Goal: Information Seeking & Learning: Learn about a topic

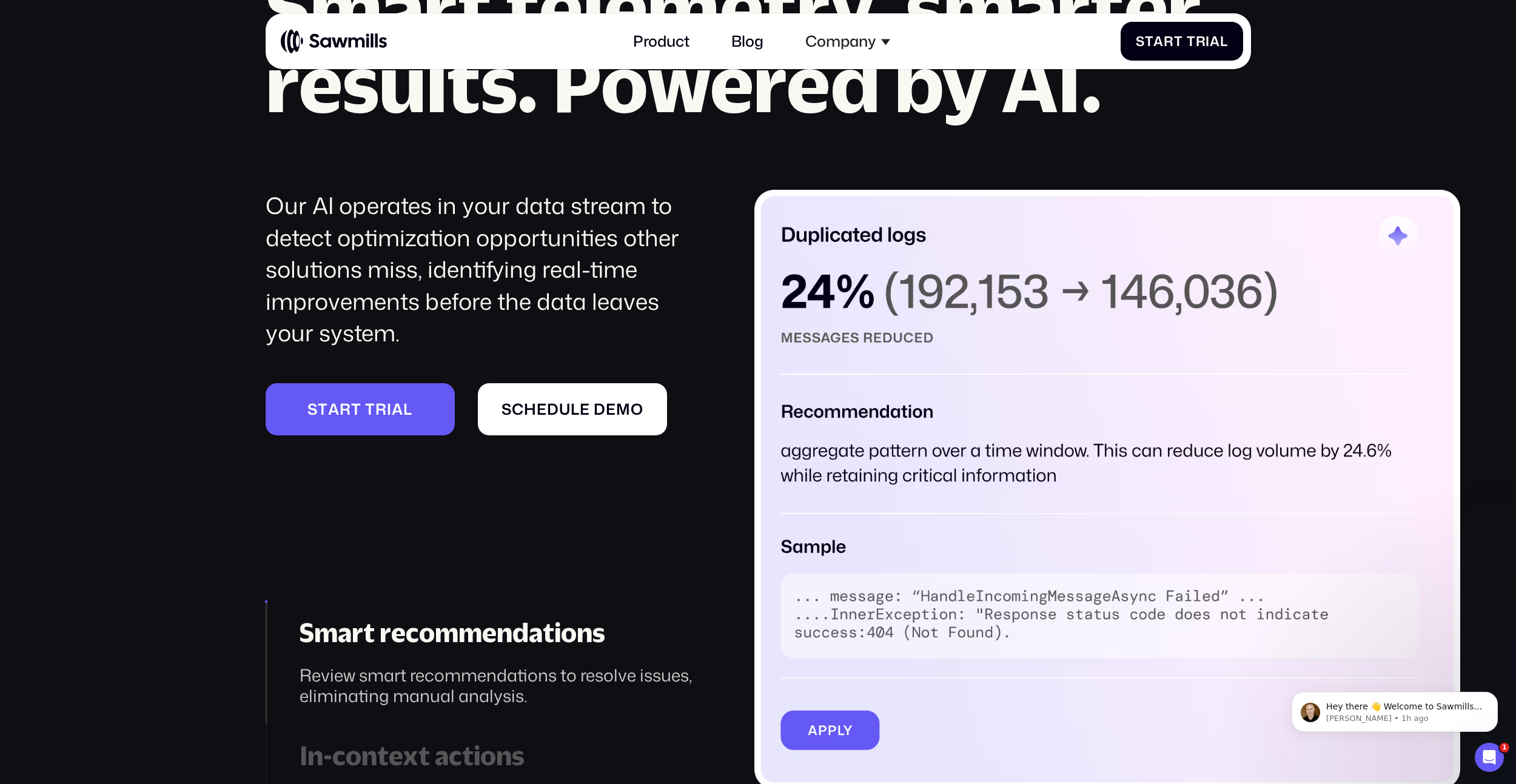
scroll to position [2157, 0]
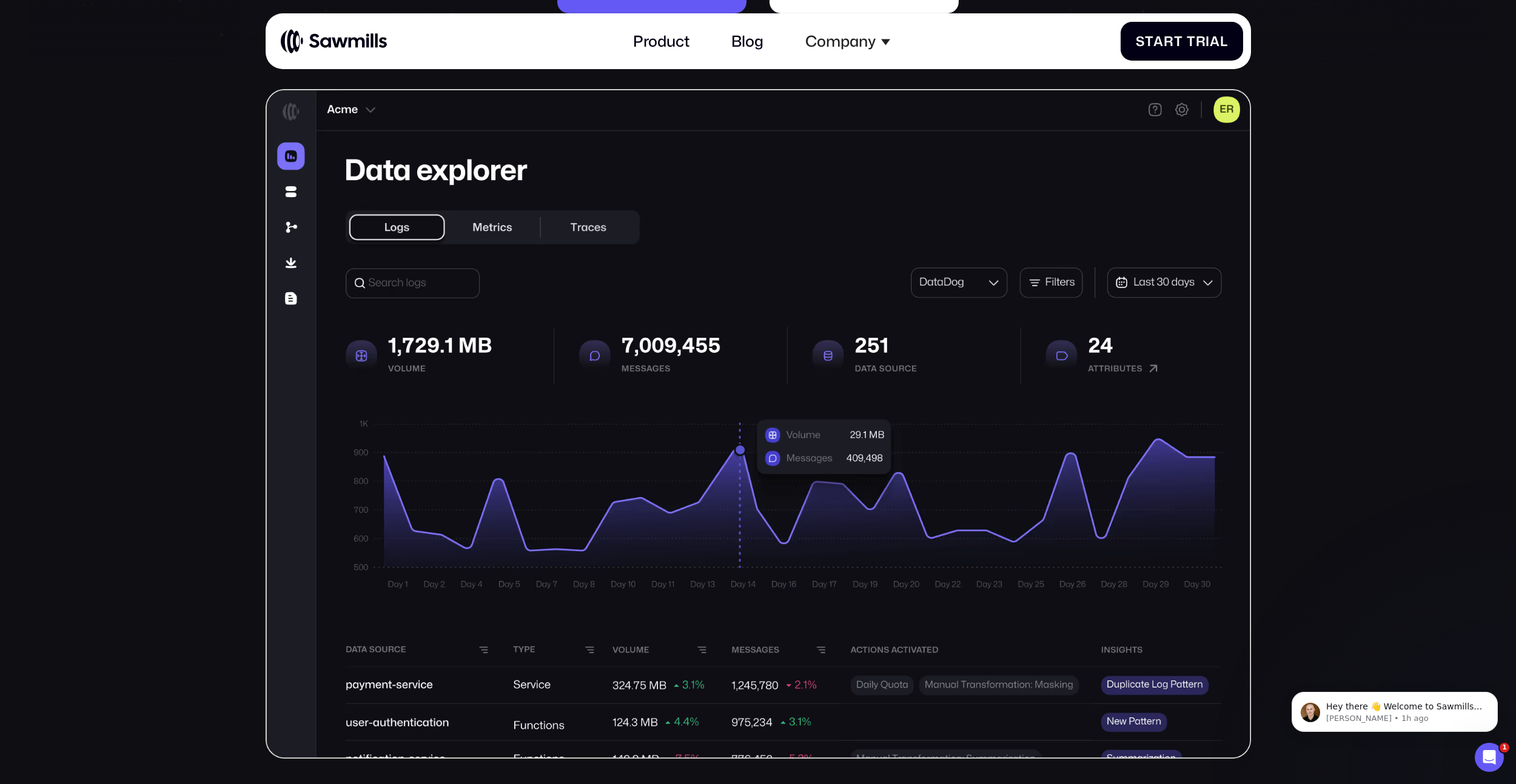
click at [825, 393] on img at bounding box center [758, 424] width 985 height 670
click at [1495, 695] on icon "Dismiss notification" at bounding box center [1495, 695] width 7 height 7
click at [1421, 570] on section "Telemetry management, perfected. AI-powered control of your telemetry data S t …" at bounding box center [758, 613] width 1516 height 1989
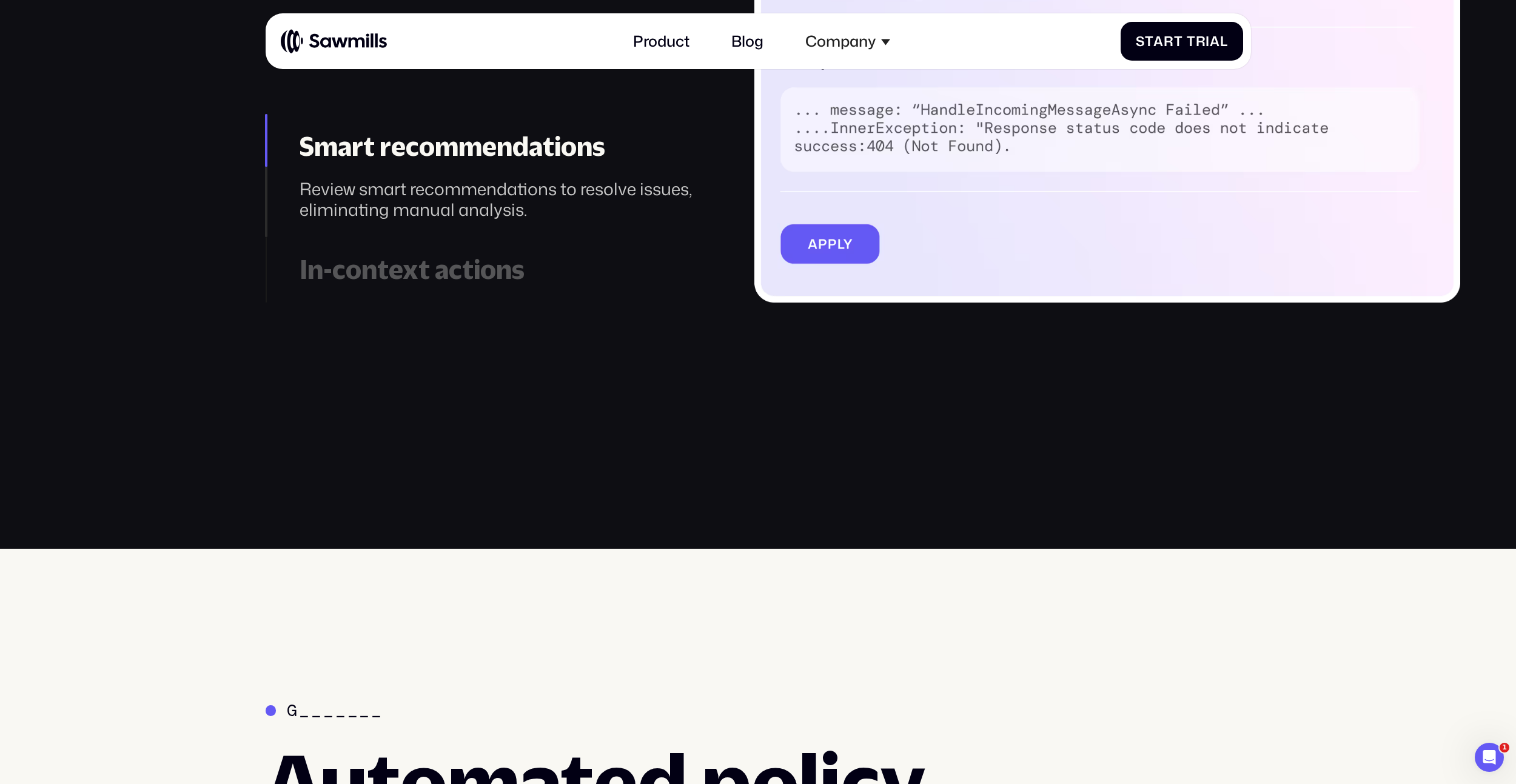
click at [421, 283] on div "In-context actions" at bounding box center [500, 270] width 402 height 32
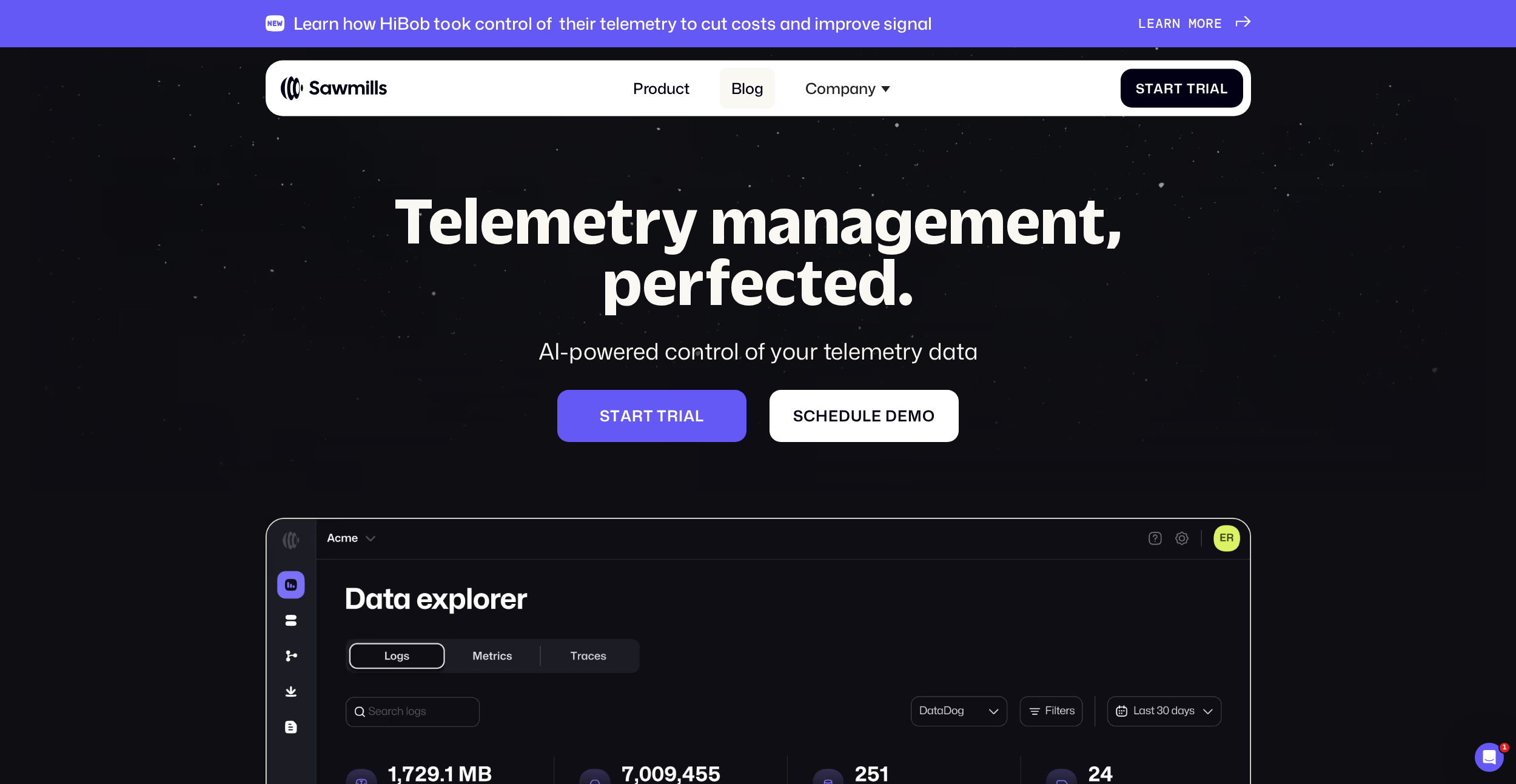
click at [736, 91] on link "Blog" at bounding box center [747, 89] width 55 height 41
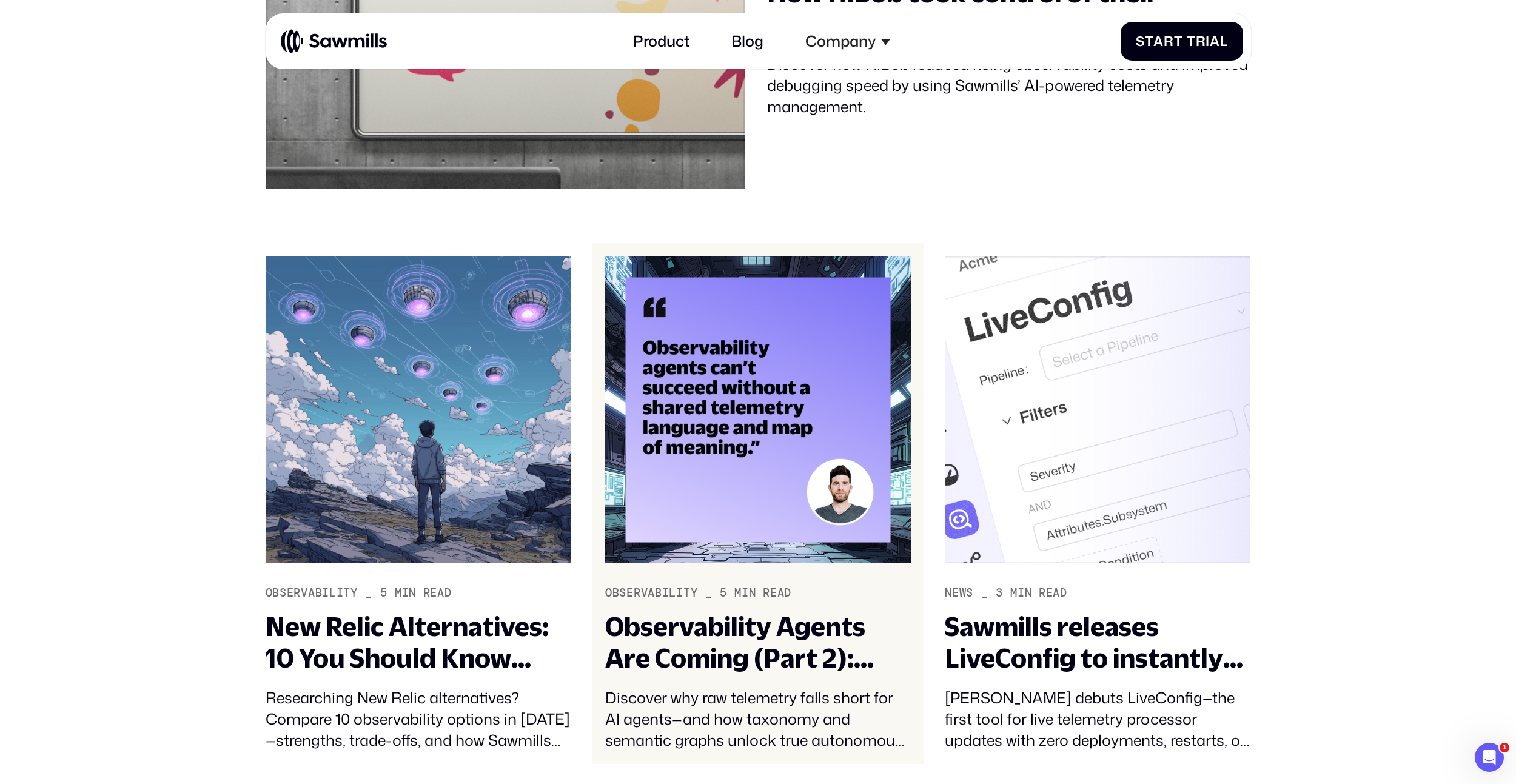
scroll to position [652, 0]
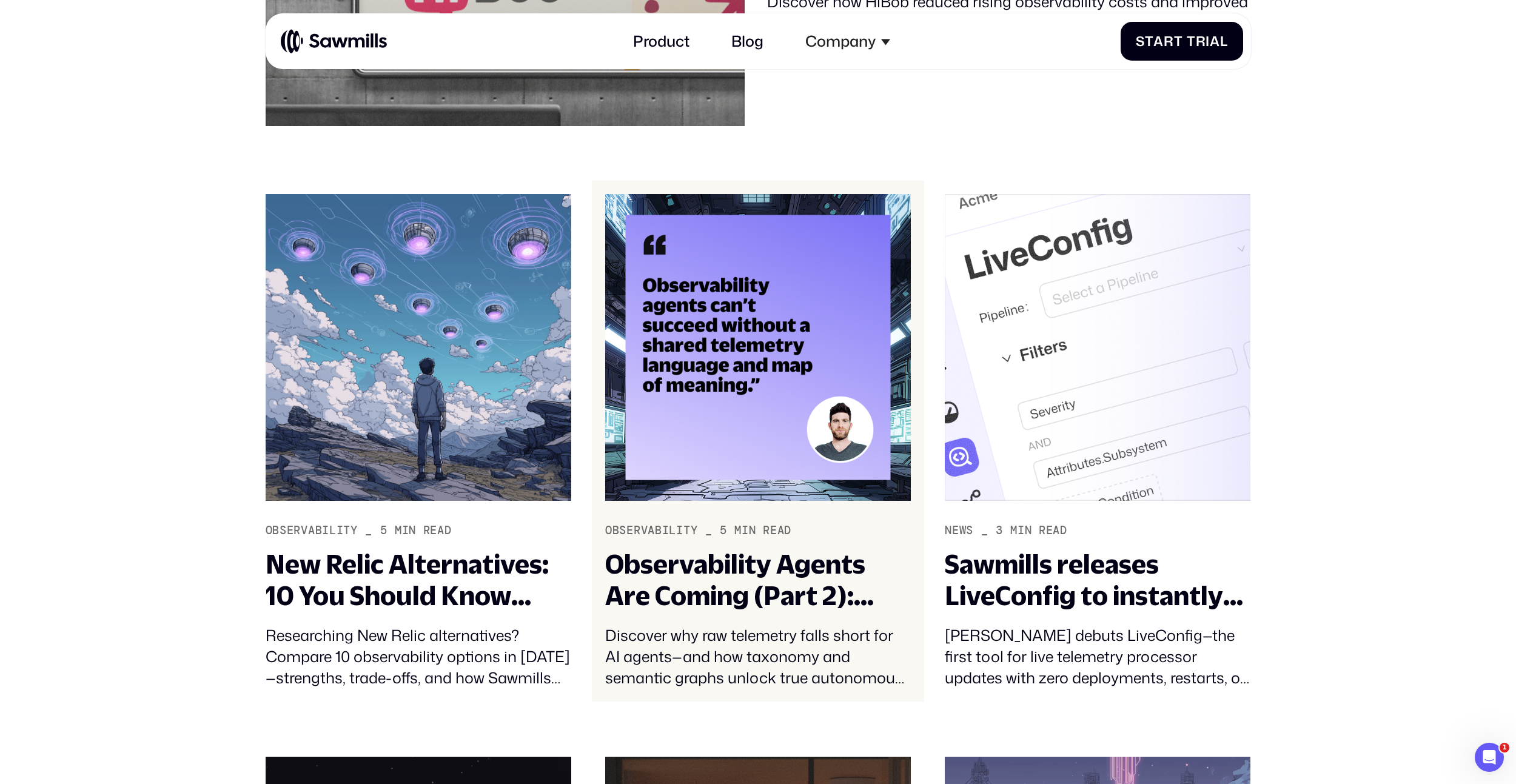
click at [803, 571] on div "Observability Agents Are Coming (Part 2): Telemetry Taxonomy and Semantics – Th…" at bounding box center [758, 580] width 306 height 63
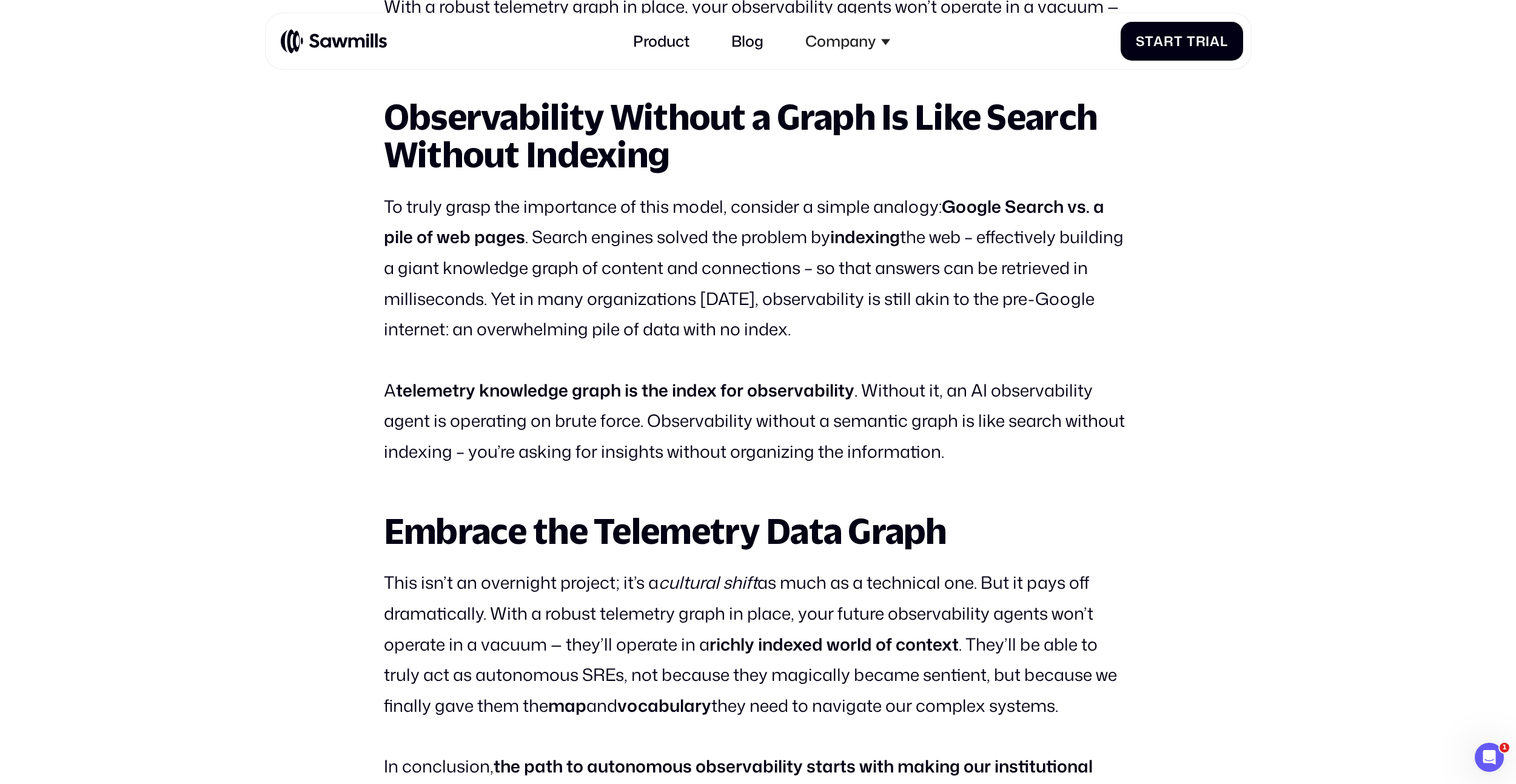
scroll to position [5027, 0]
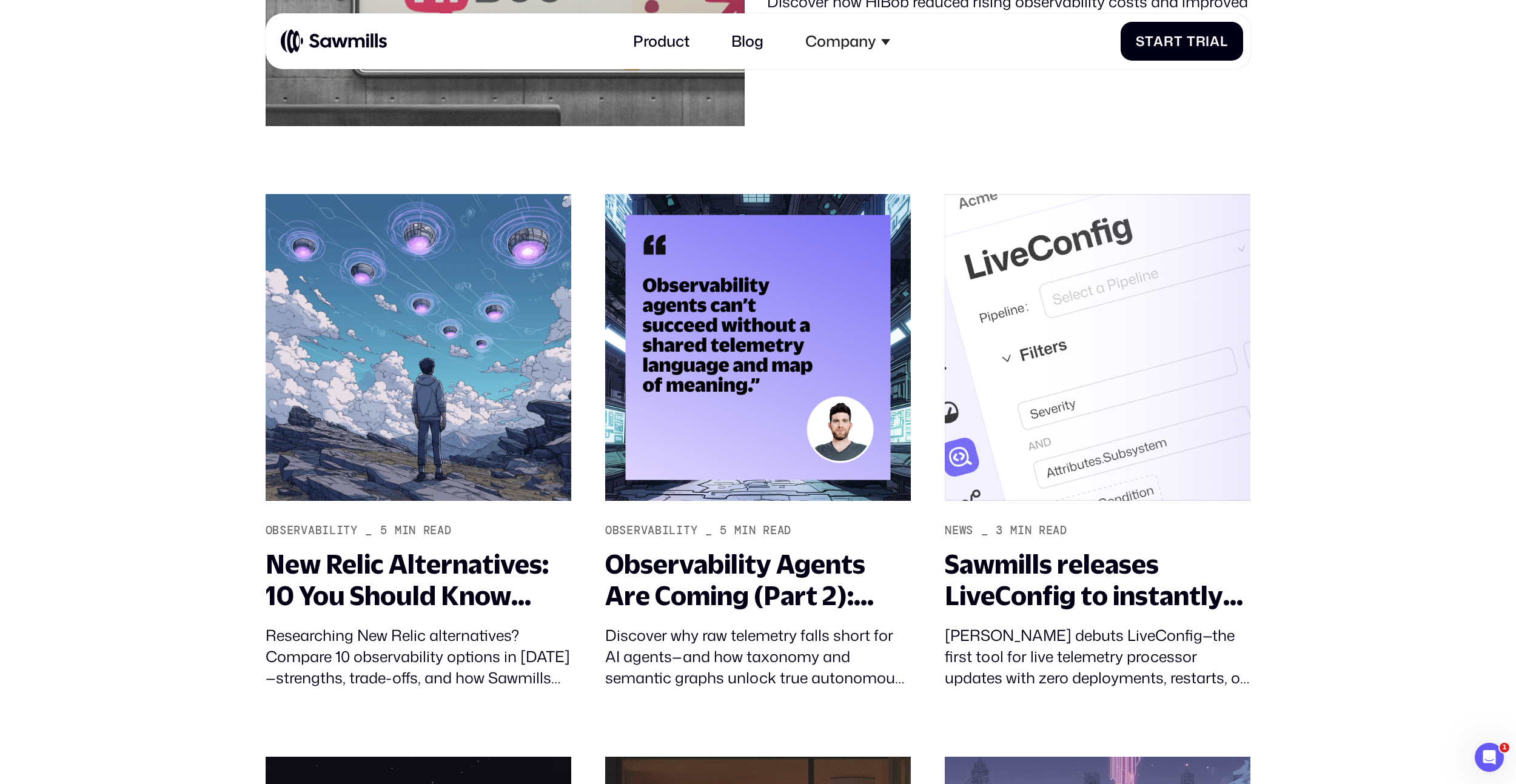
click at [1382, 525] on section "Telemetry IQ The Blog for Modern telemetry All News Customers Observability Tha…" at bounding box center [758, 666] width 1516 height 2543
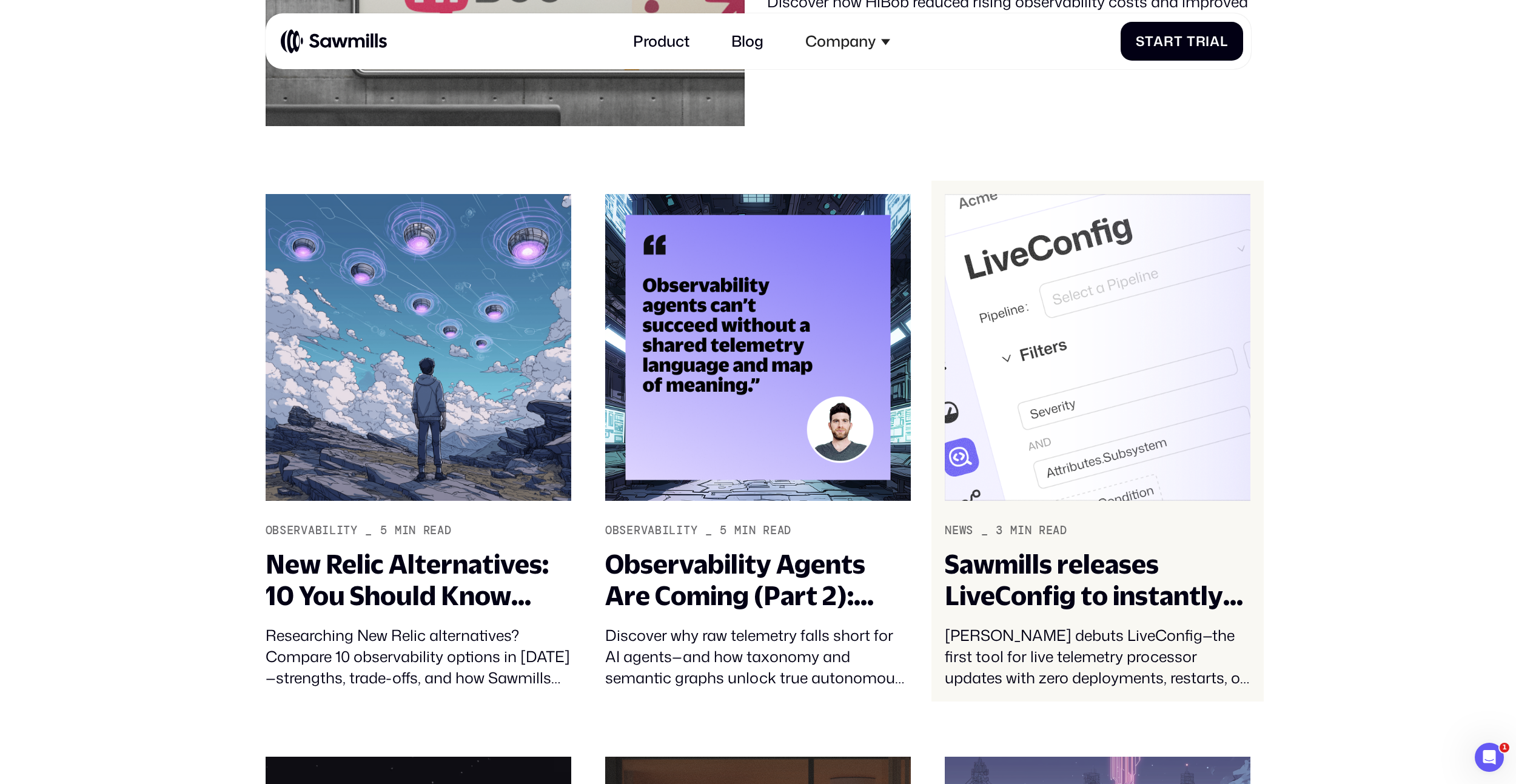
click at [1157, 591] on div "Sawmills releases LiveConfig to instantly configure your telemetry pipeline wit…" at bounding box center [1098, 580] width 306 height 63
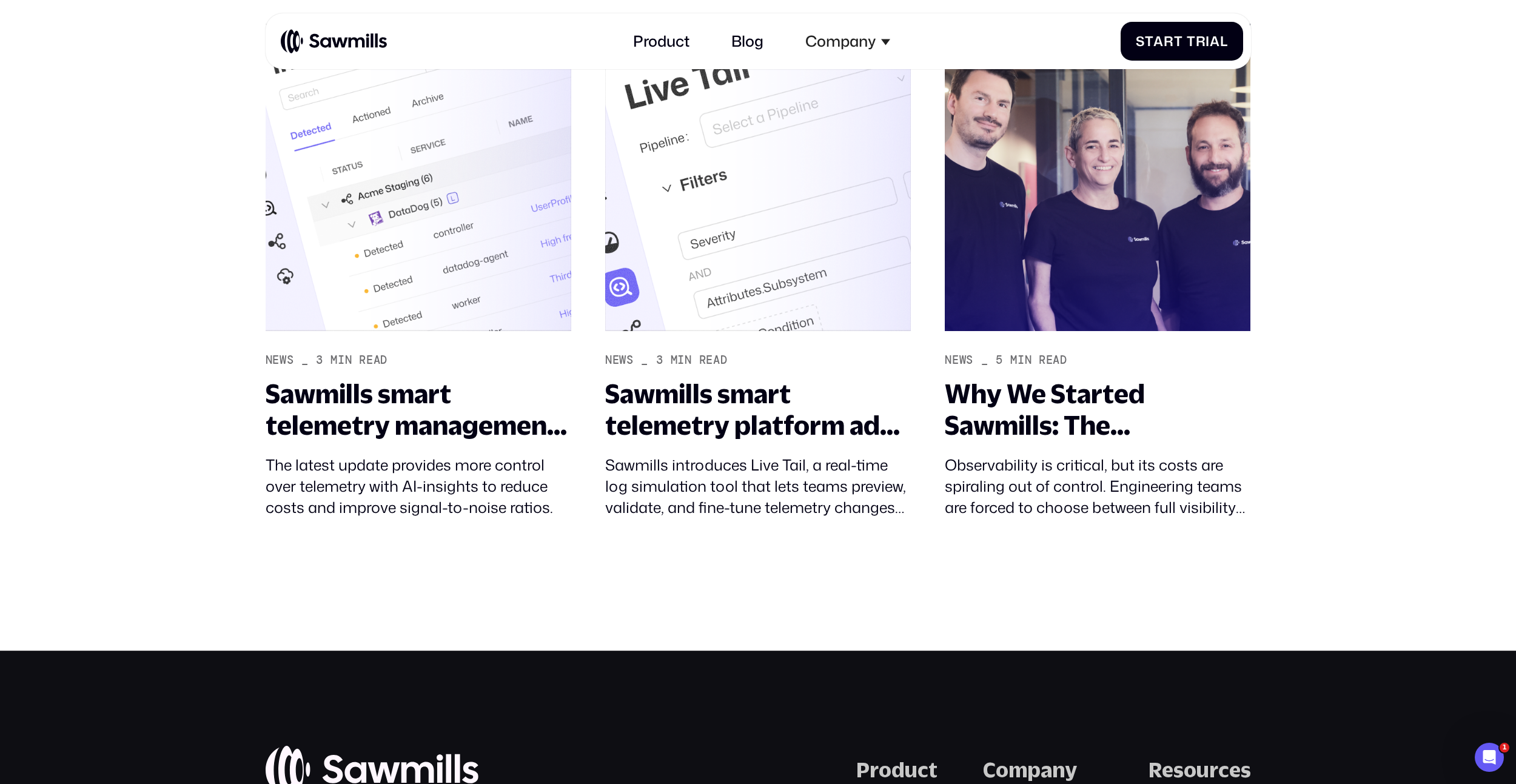
scroll to position [4052, 0]
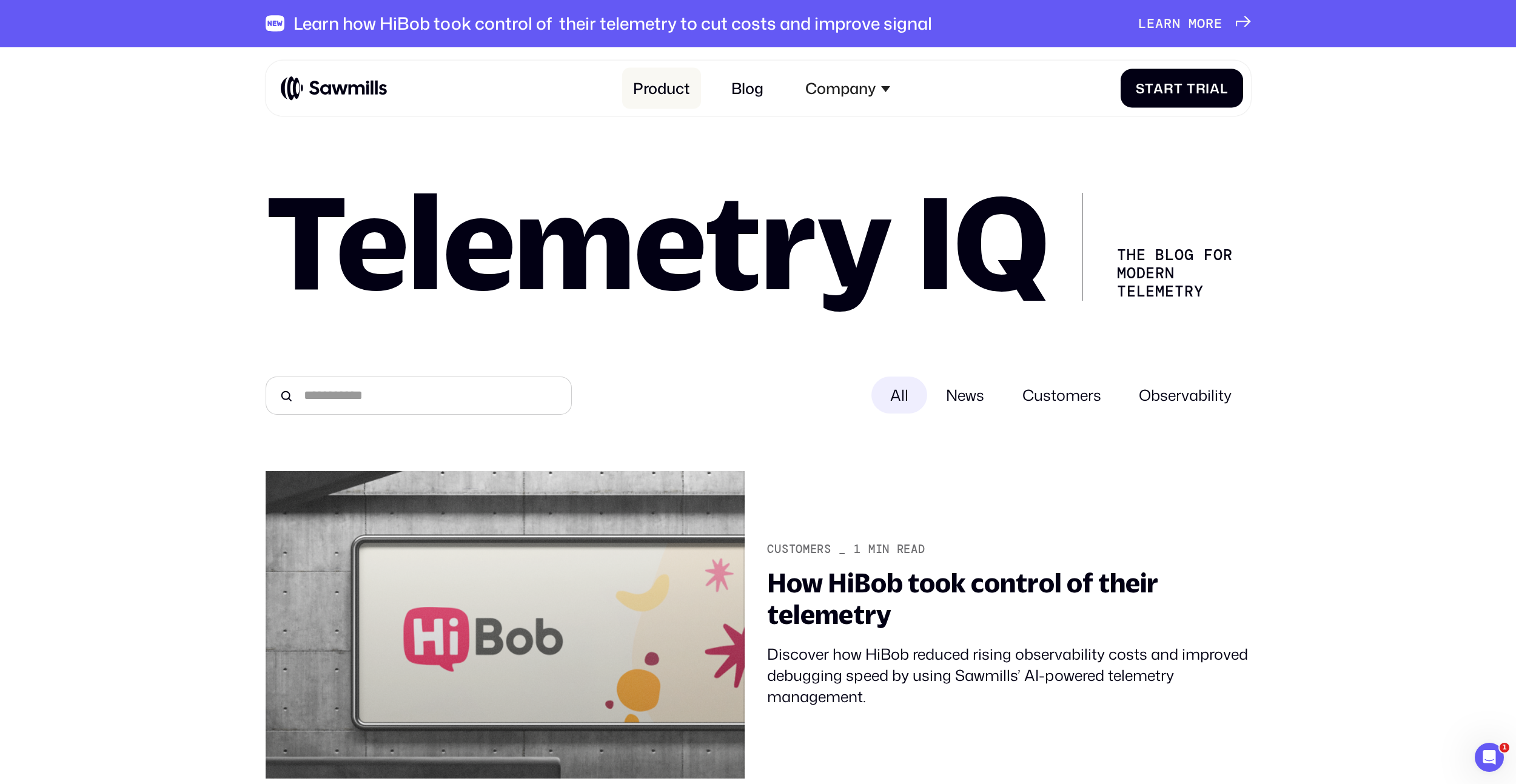
click at [648, 94] on link "Product" at bounding box center [661, 89] width 79 height 41
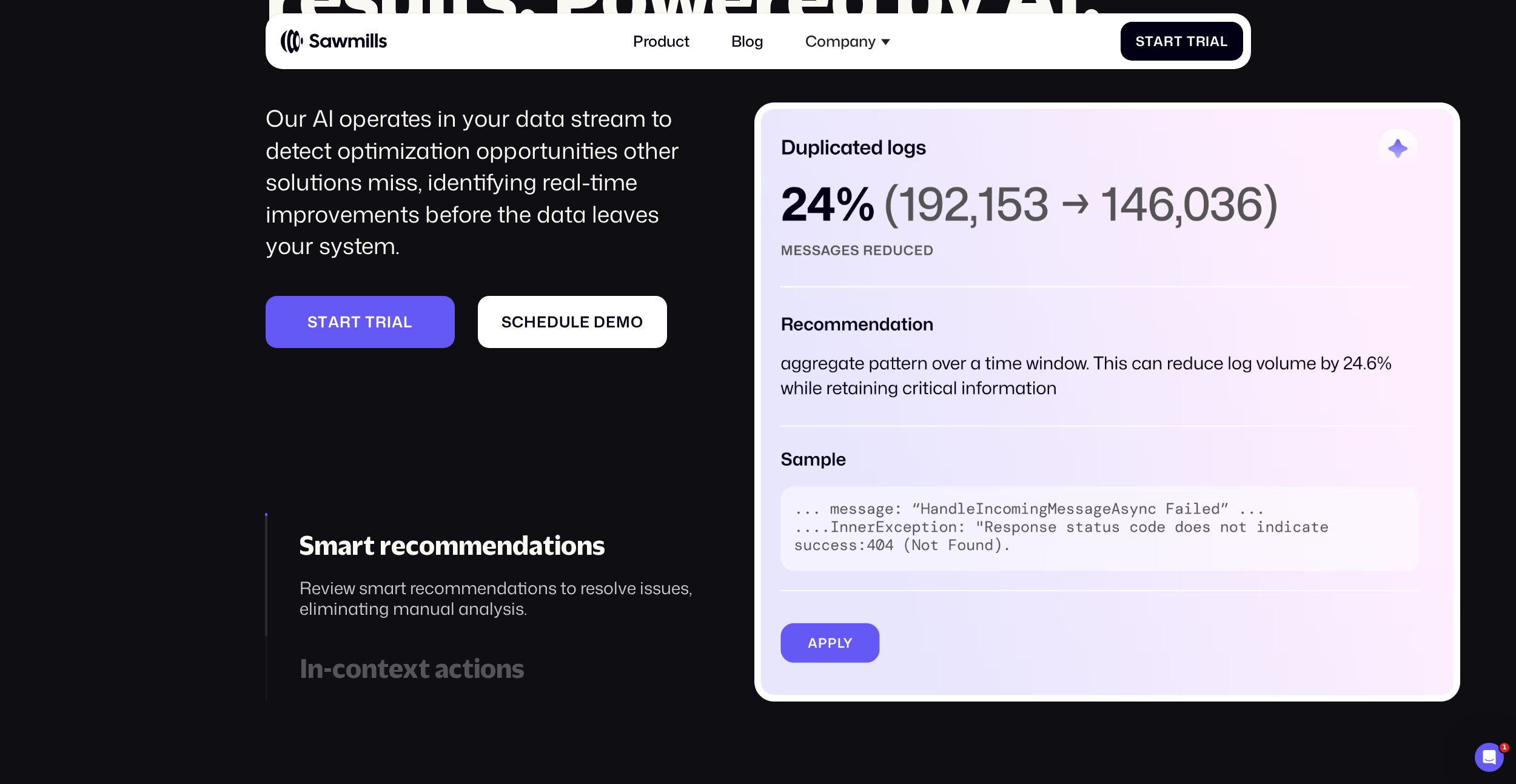
scroll to position [2255, 0]
click at [967, 316] on img at bounding box center [1107, 401] width 706 height 599
drag, startPoint x: 459, startPoint y: 597, endPoint x: 457, endPoint y: 610, distance: 13.2
click at [459, 597] on div "Review smart recommendations to resolve issues, eliminating manual analysis." at bounding box center [500, 598] width 402 height 41
click at [512, 682] on div "In-context actions" at bounding box center [500, 668] width 402 height 32
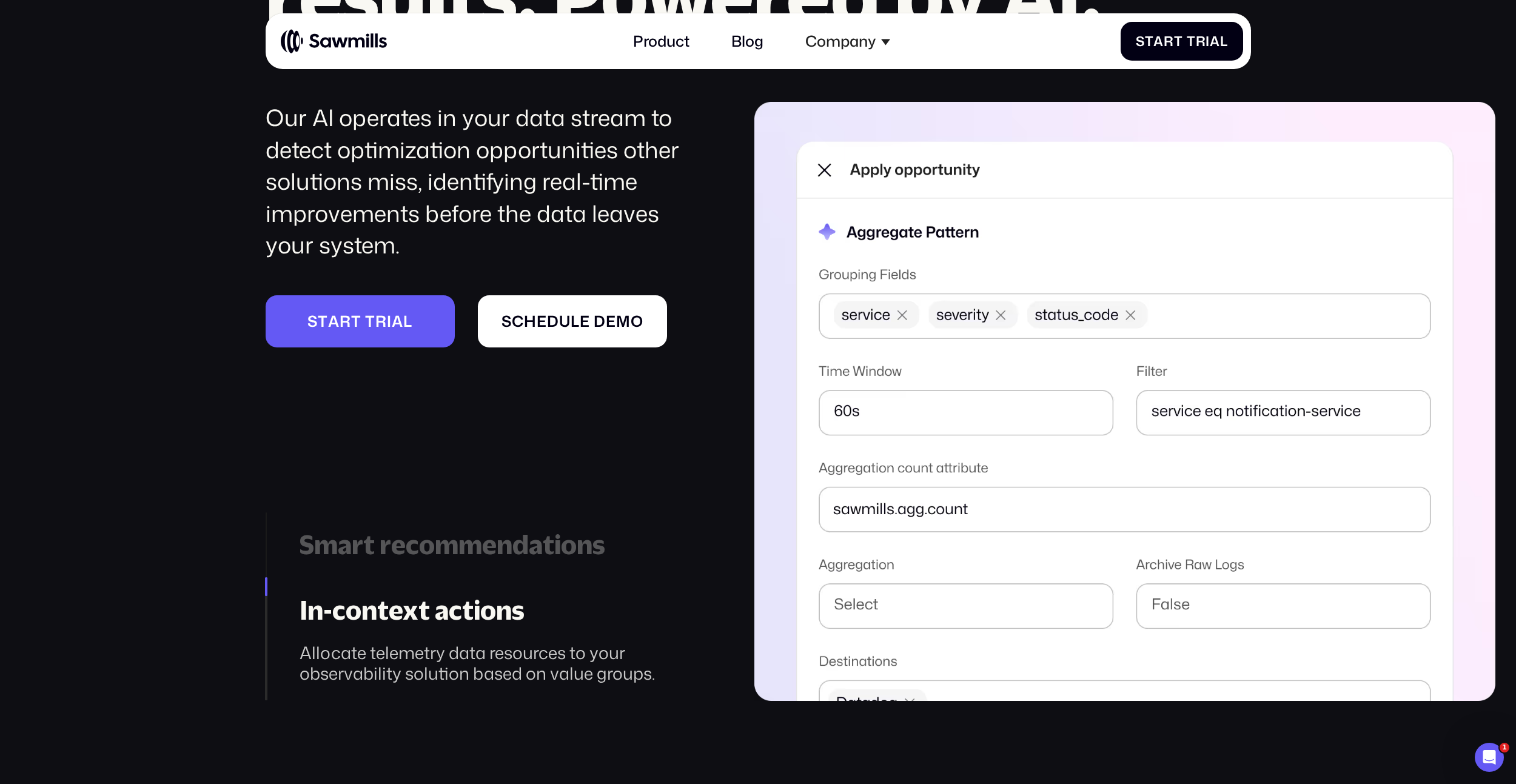
click at [551, 546] on div "Smart recommendations" at bounding box center [500, 545] width 402 height 32
